Goal: Task Accomplishment & Management: Manage account settings

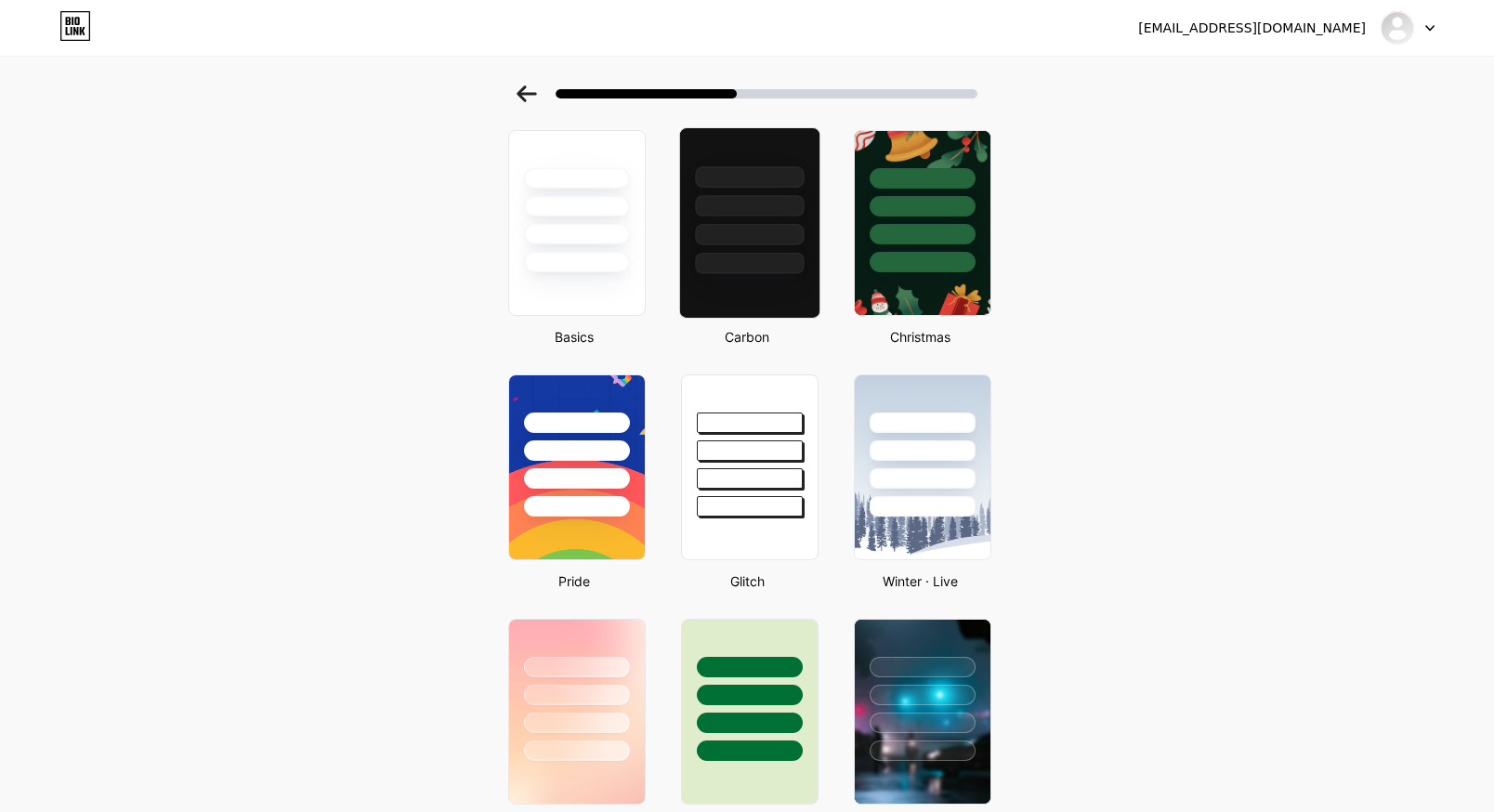
scroll to position [44, 0]
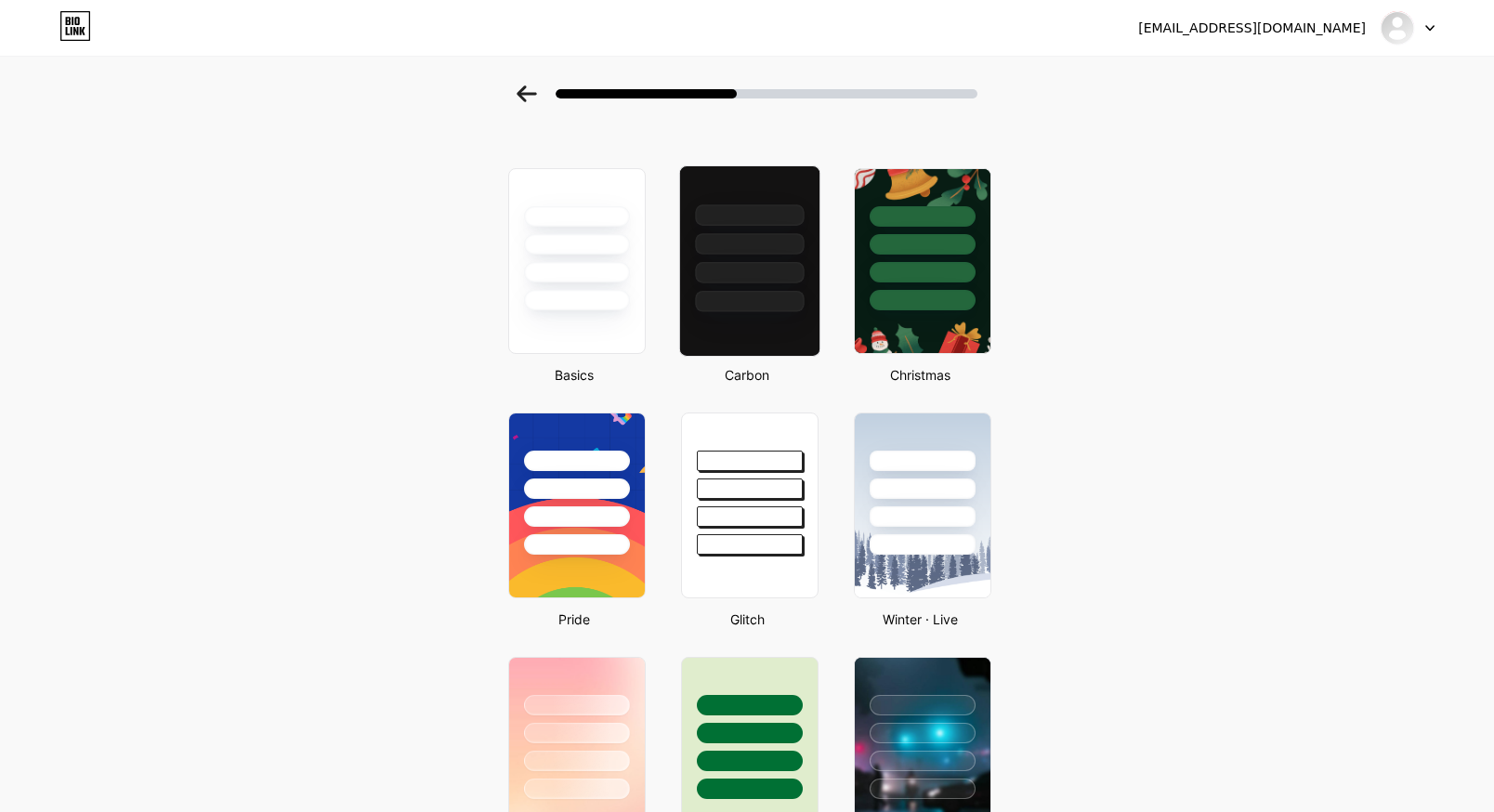
click at [770, 246] on div at bounding box center [749, 244] width 109 height 22
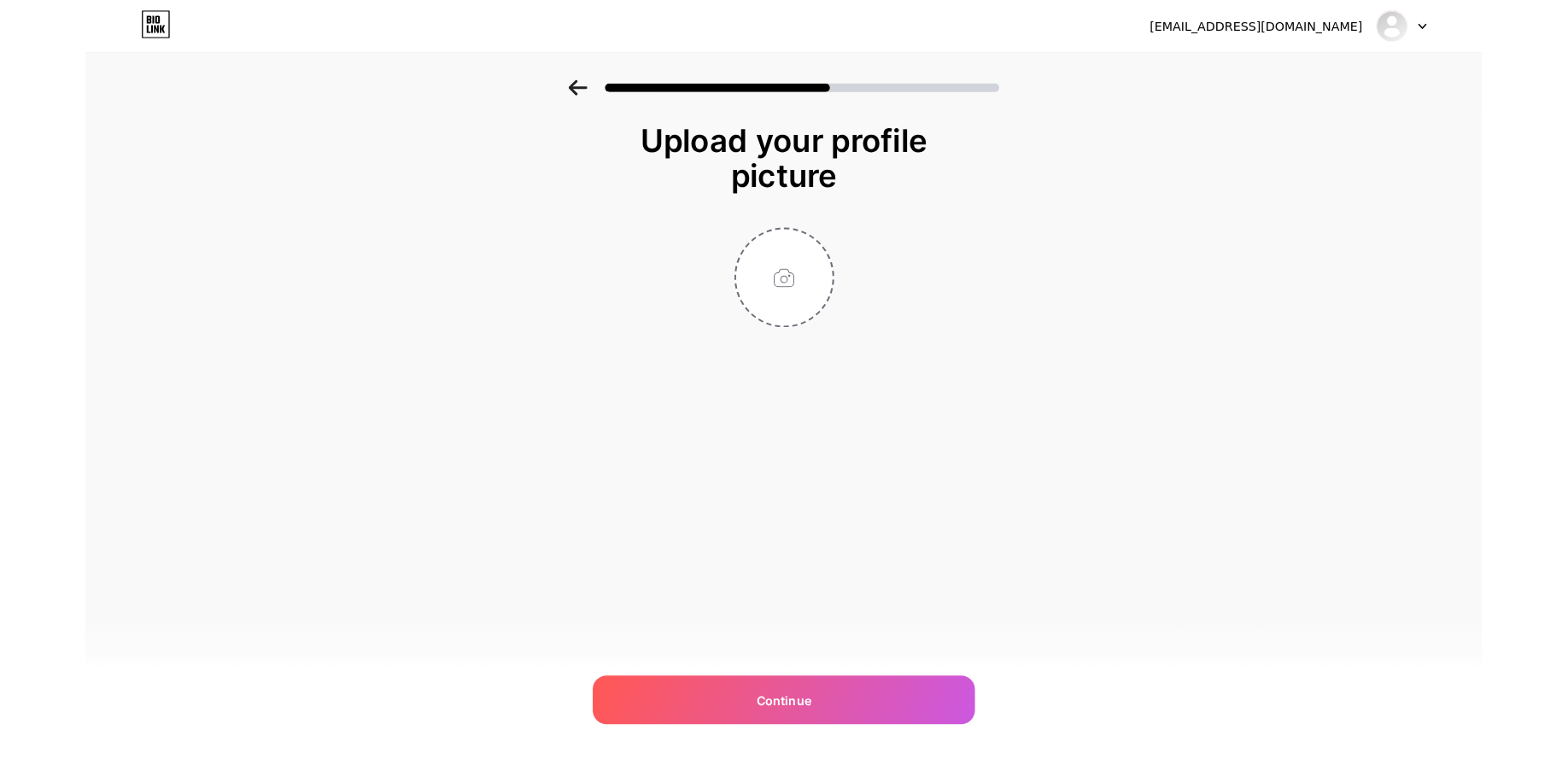
scroll to position [0, 0]
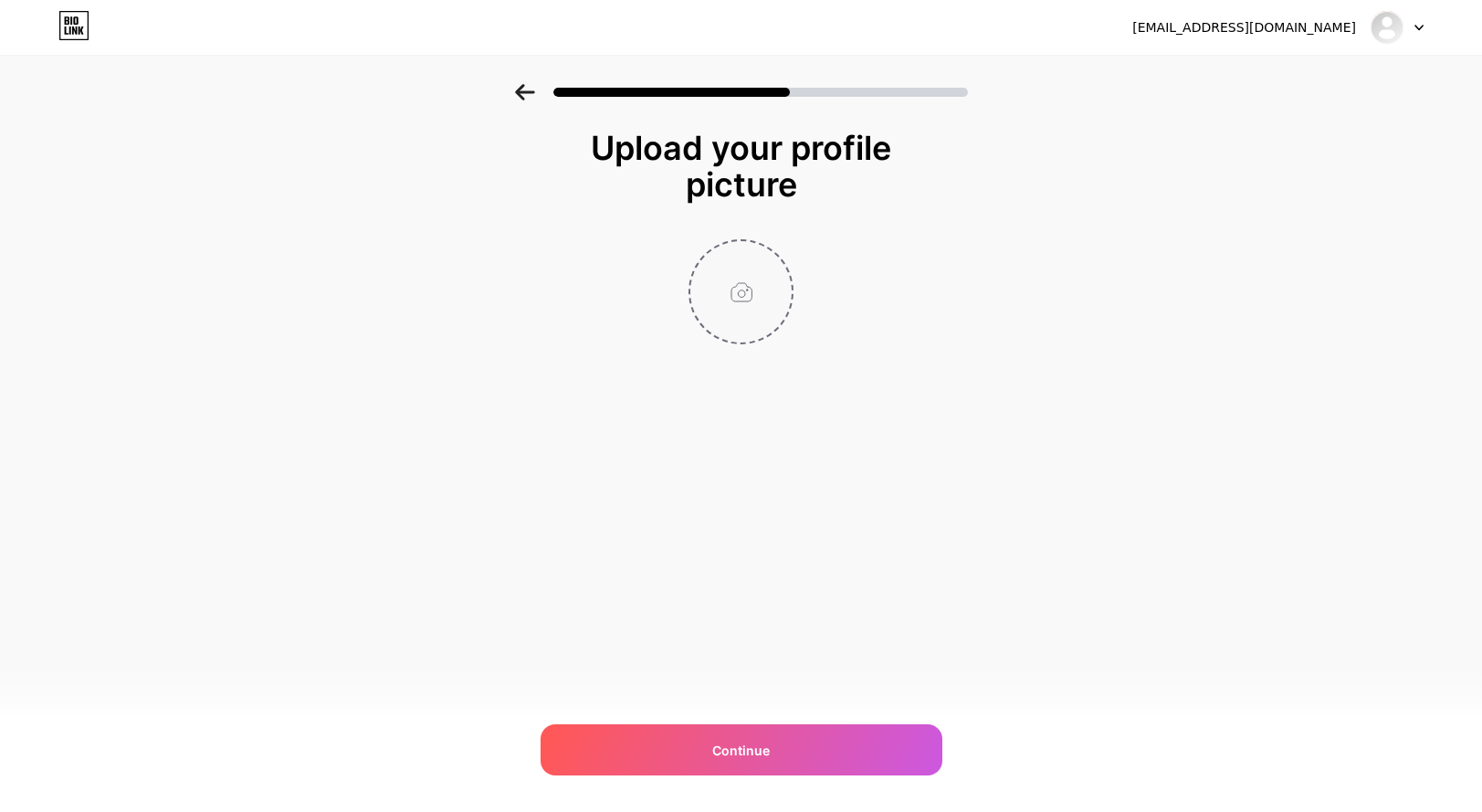
click at [726, 289] on input "file" at bounding box center [741, 292] width 101 height 101
